Goal: Navigation & Orientation: Find specific page/section

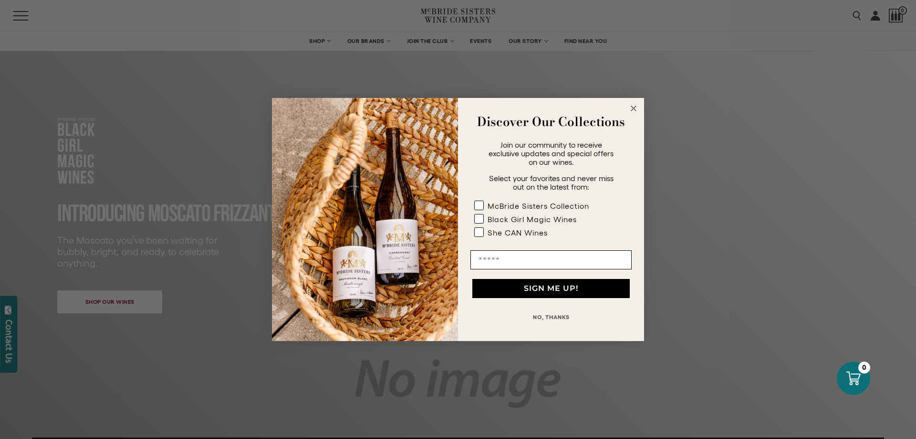
click at [635, 105] on circle "Close dialog" at bounding box center [634, 108] width 11 height 11
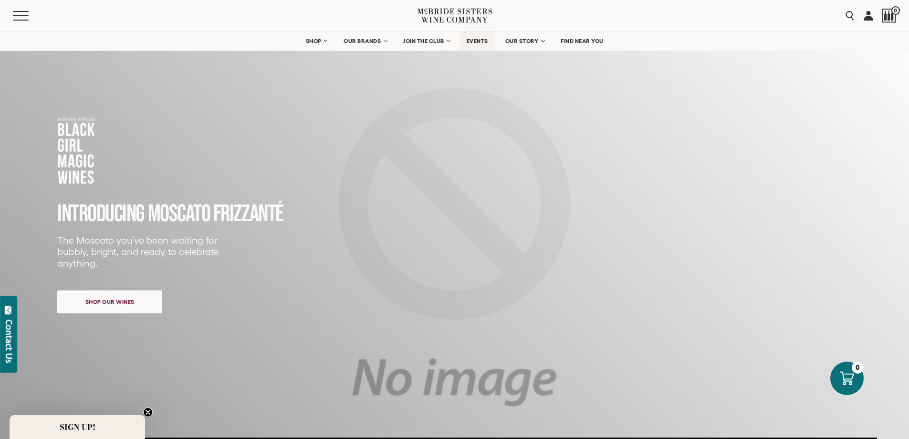
click at [483, 39] on span "EVENTS" at bounding box center [477, 41] width 21 height 7
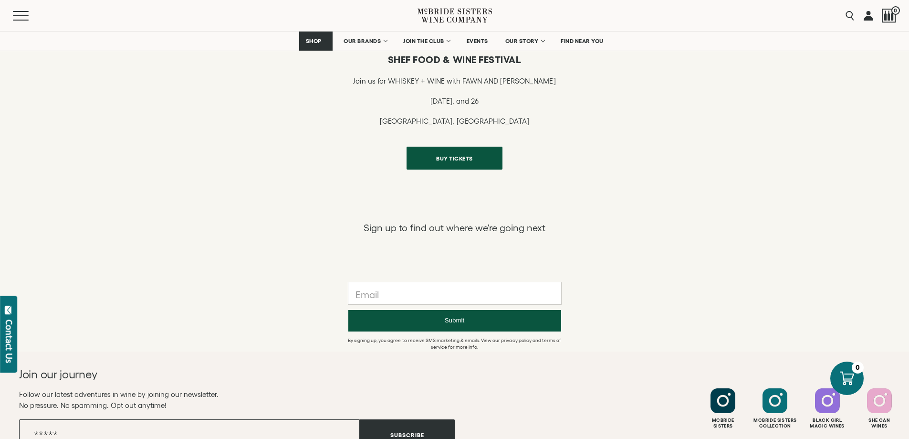
scroll to position [1098, 0]
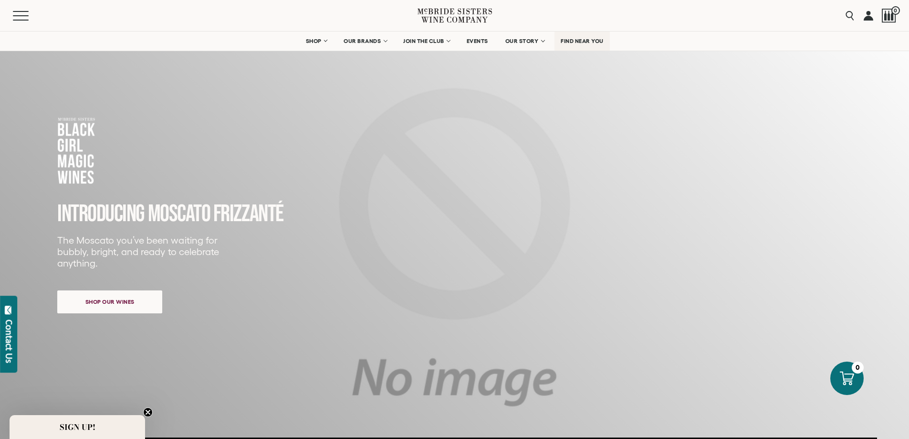
click at [569, 41] on span "FIND NEAR YOU" at bounding box center [582, 41] width 43 height 7
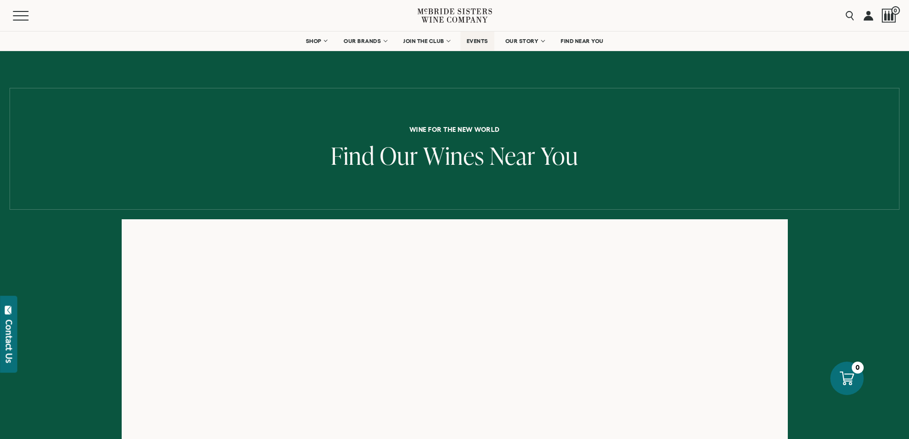
click at [479, 42] on span "EVENTS" at bounding box center [477, 41] width 21 height 7
